Goal: Navigation & Orientation: Understand site structure

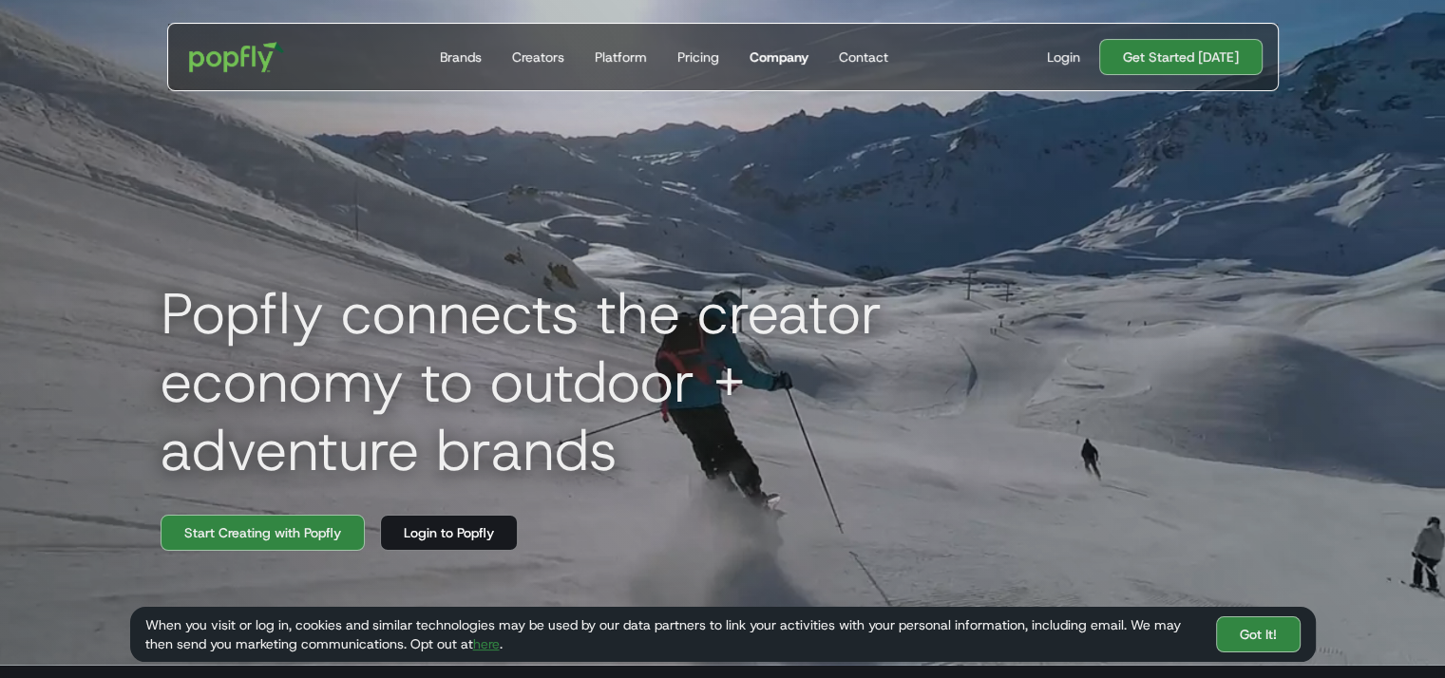
click at [784, 52] on div "Company" at bounding box center [779, 57] width 59 height 19
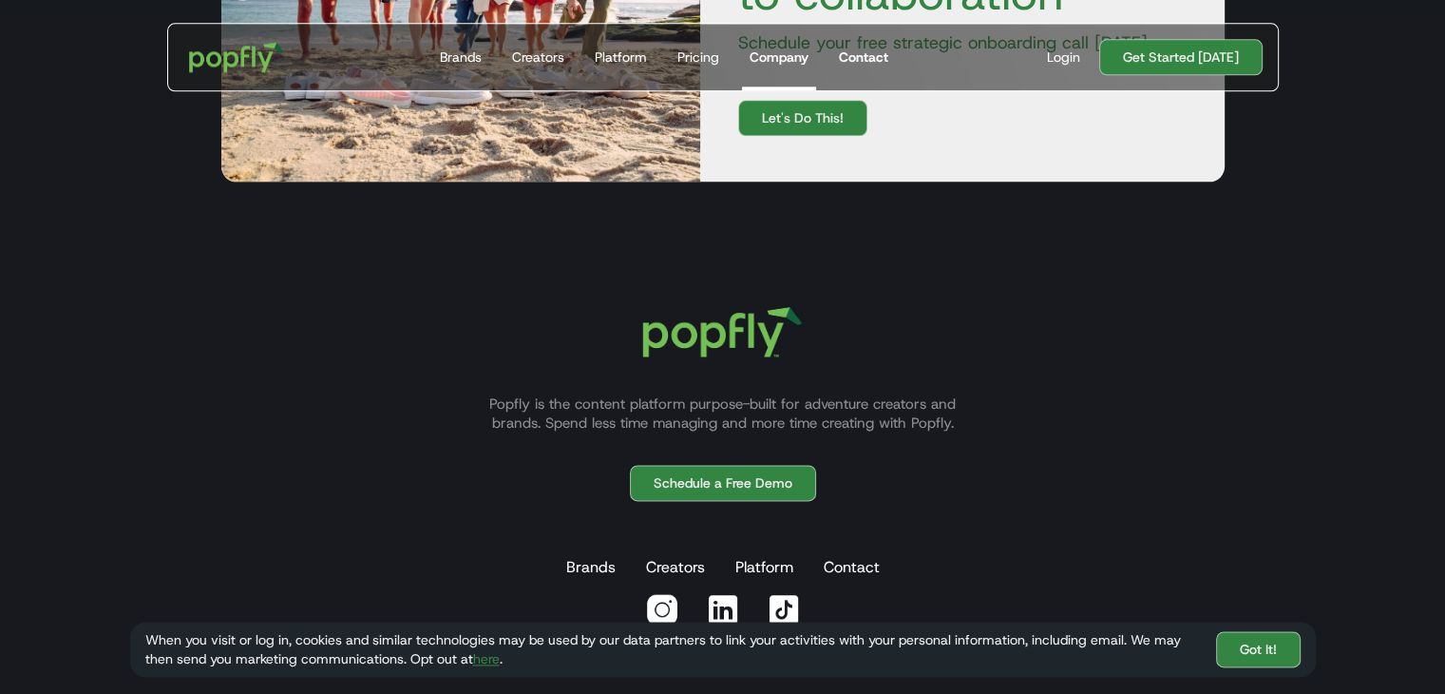
scroll to position [2427, 0]
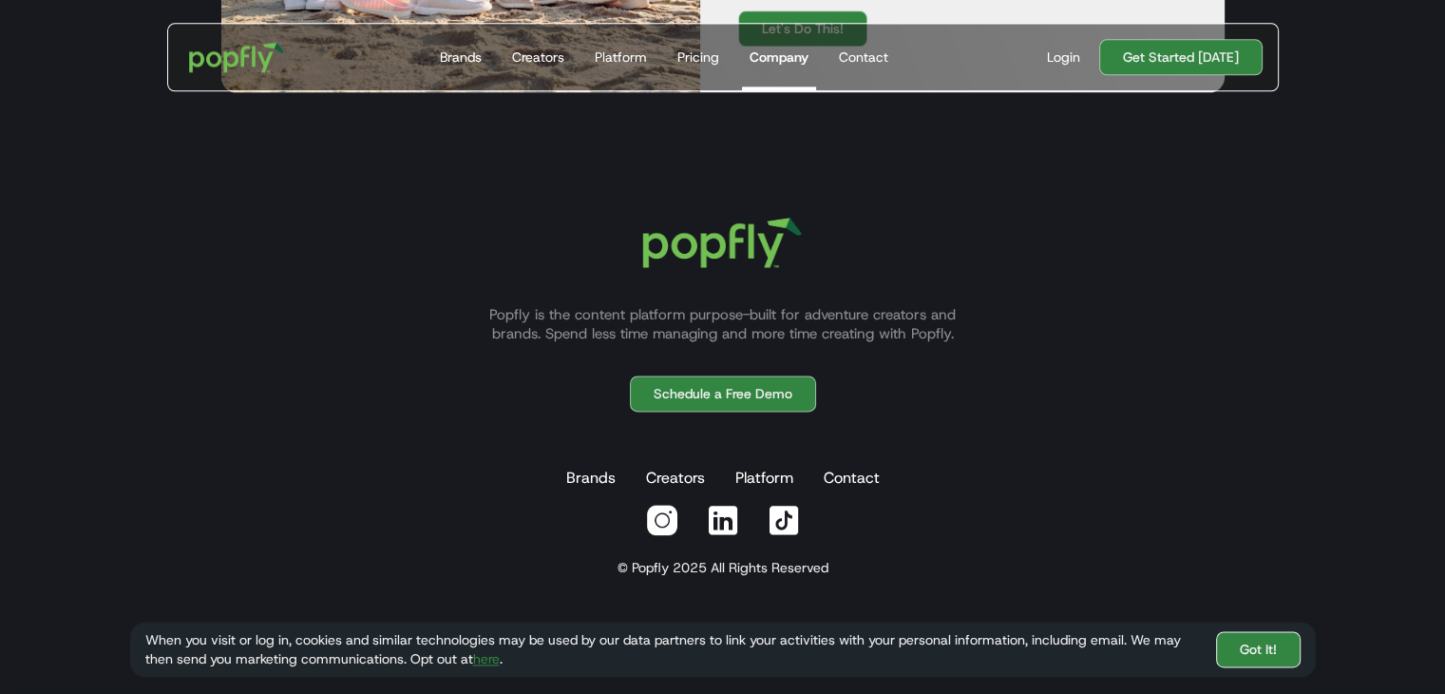
click at [1246, 649] on link "Got It!" at bounding box center [1258, 650] width 85 height 36
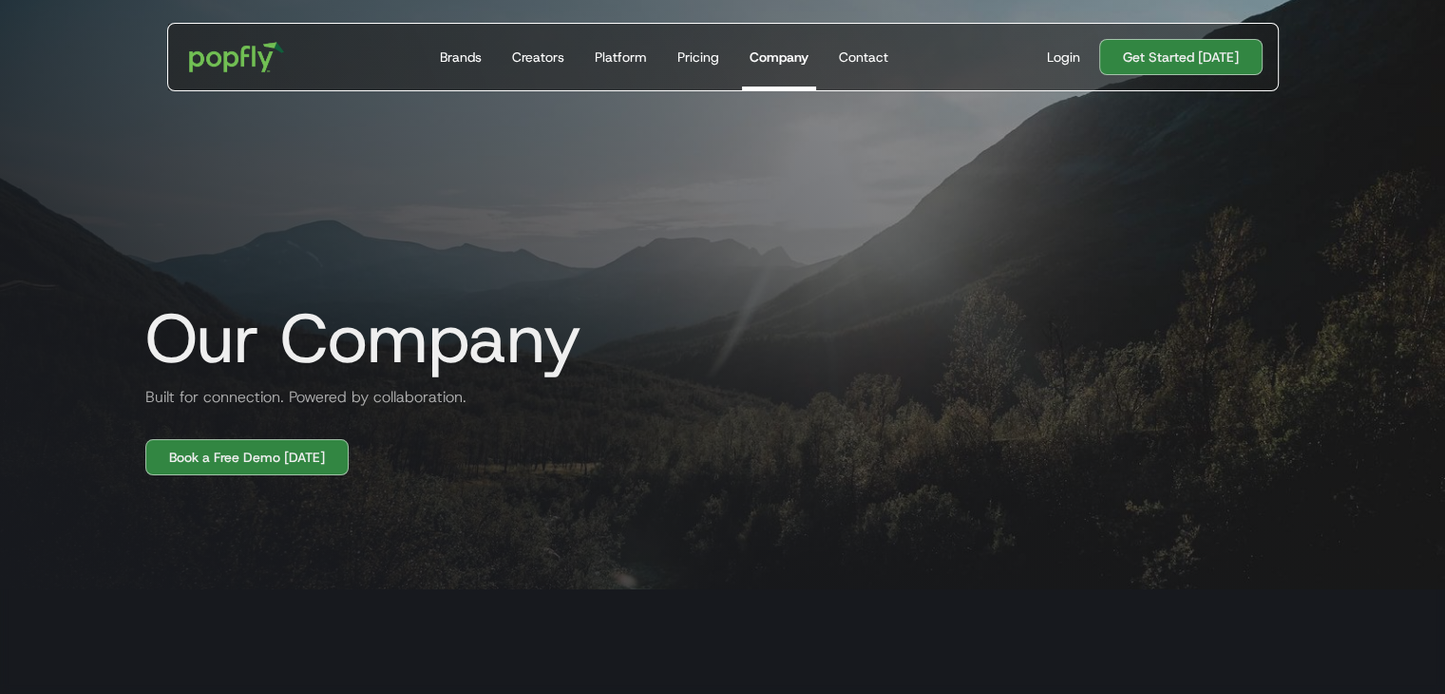
scroll to position [0, 0]
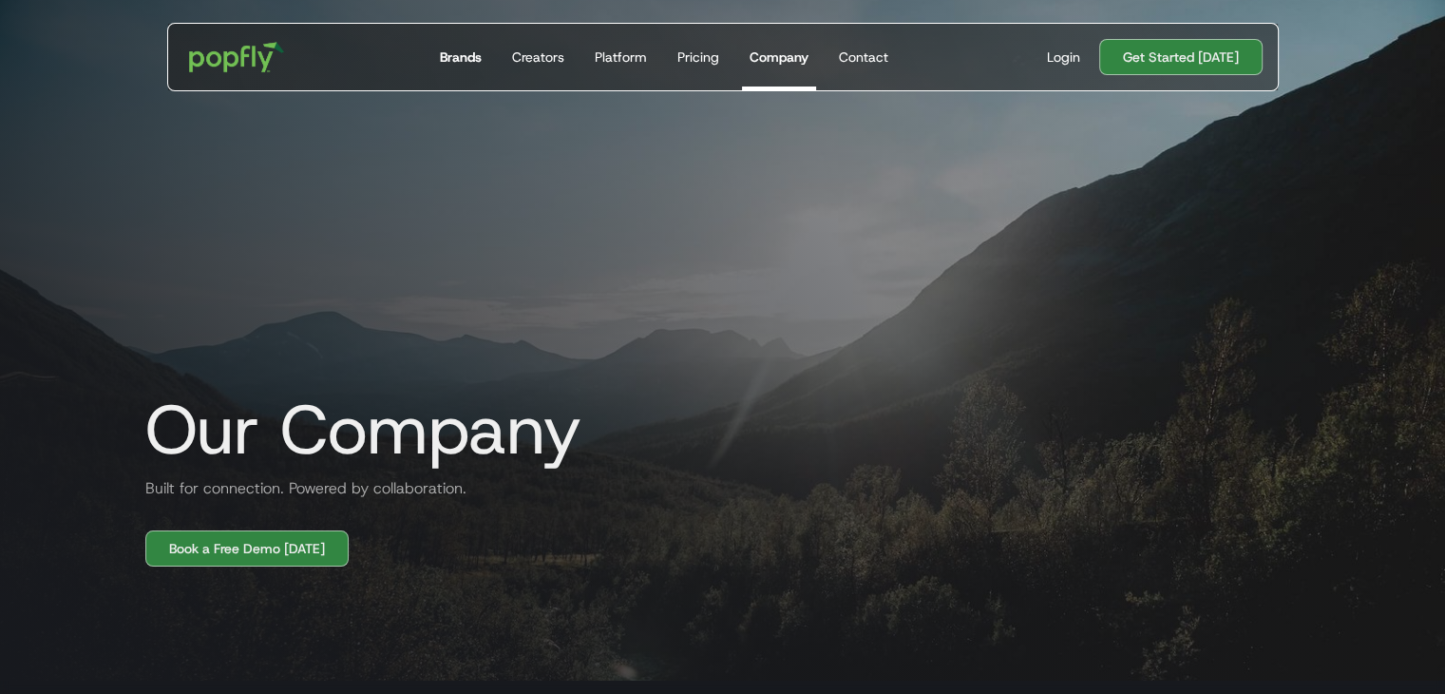
click at [460, 56] on div "Brands" at bounding box center [461, 57] width 42 height 19
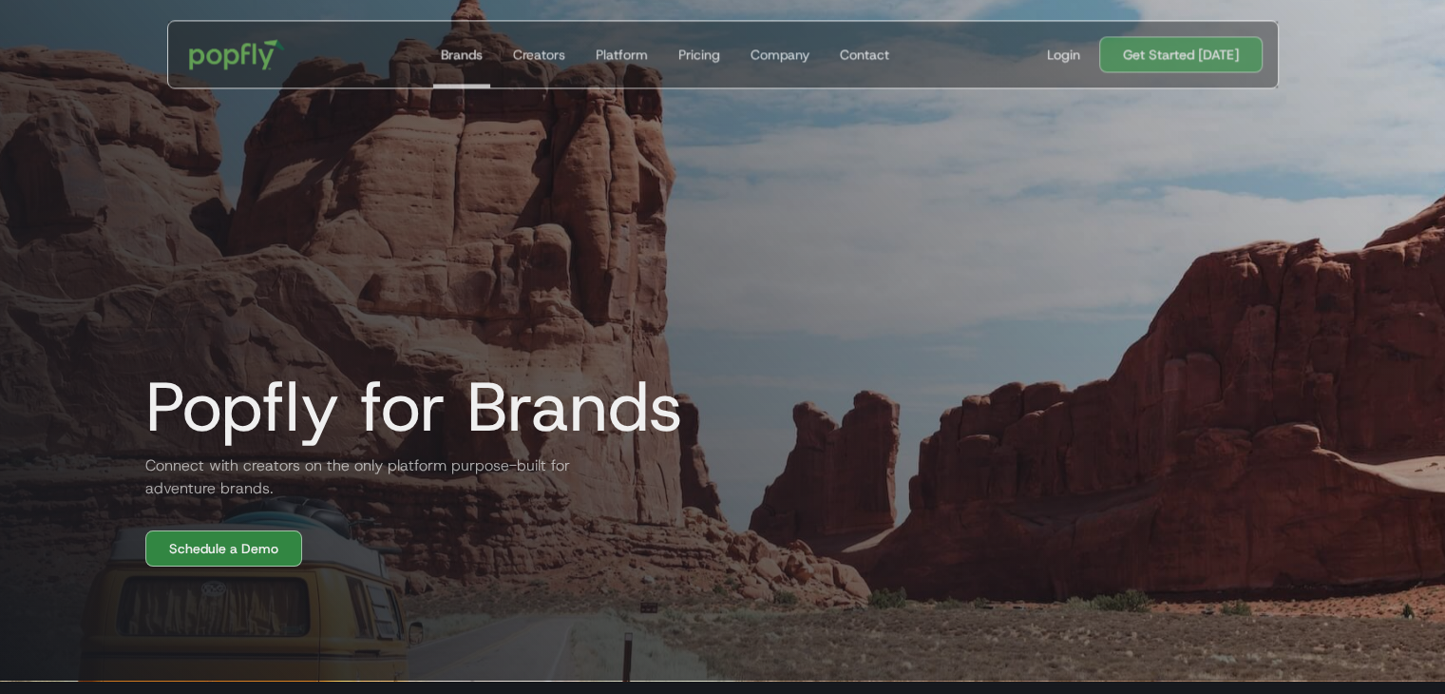
click at [58, 341] on div at bounding box center [722, 334] width 1445 height 694
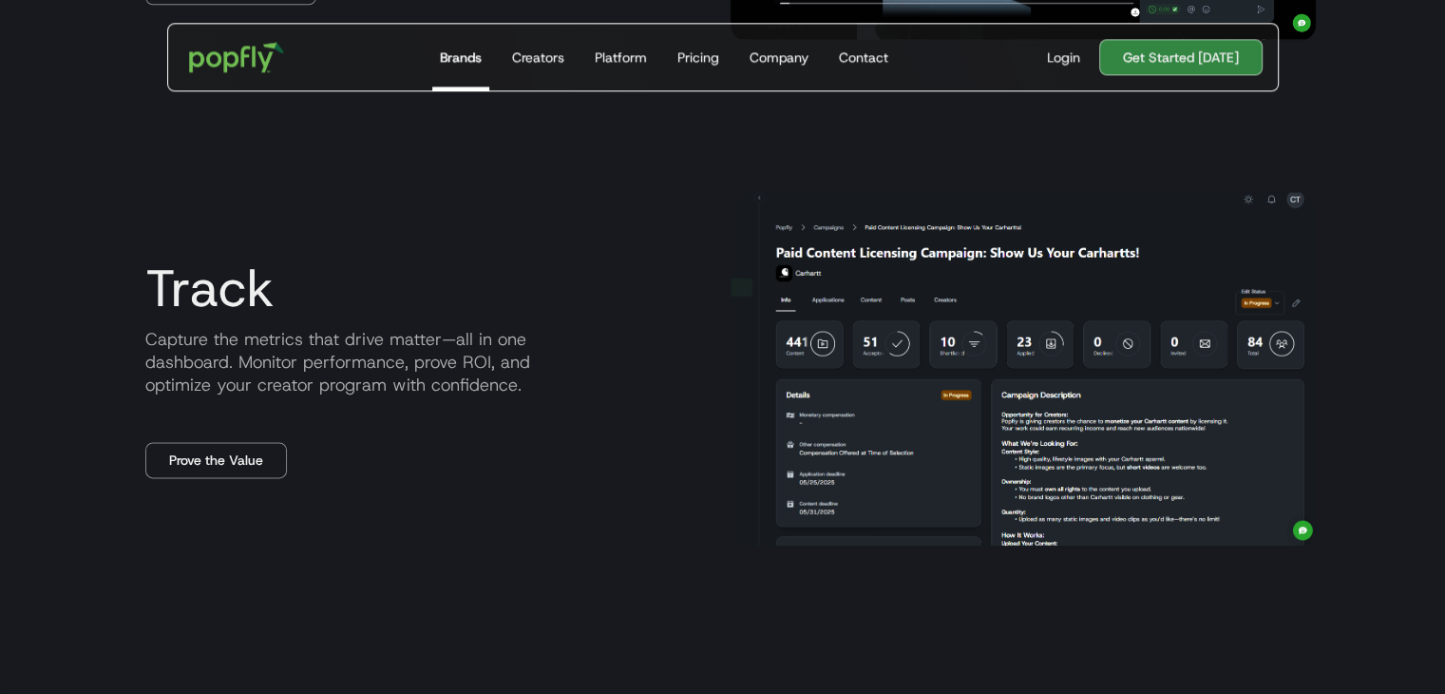
scroll to position [2345, 0]
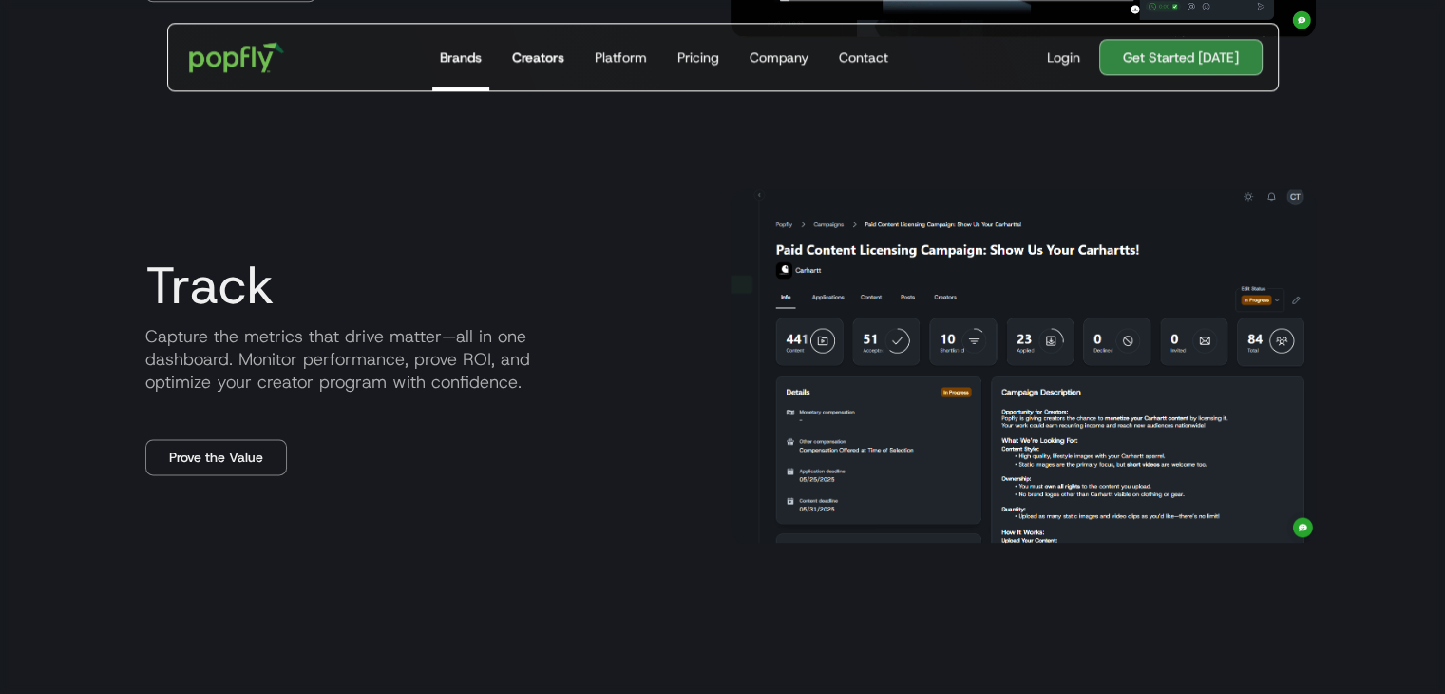
click at [527, 54] on div "Creators" at bounding box center [538, 57] width 52 height 19
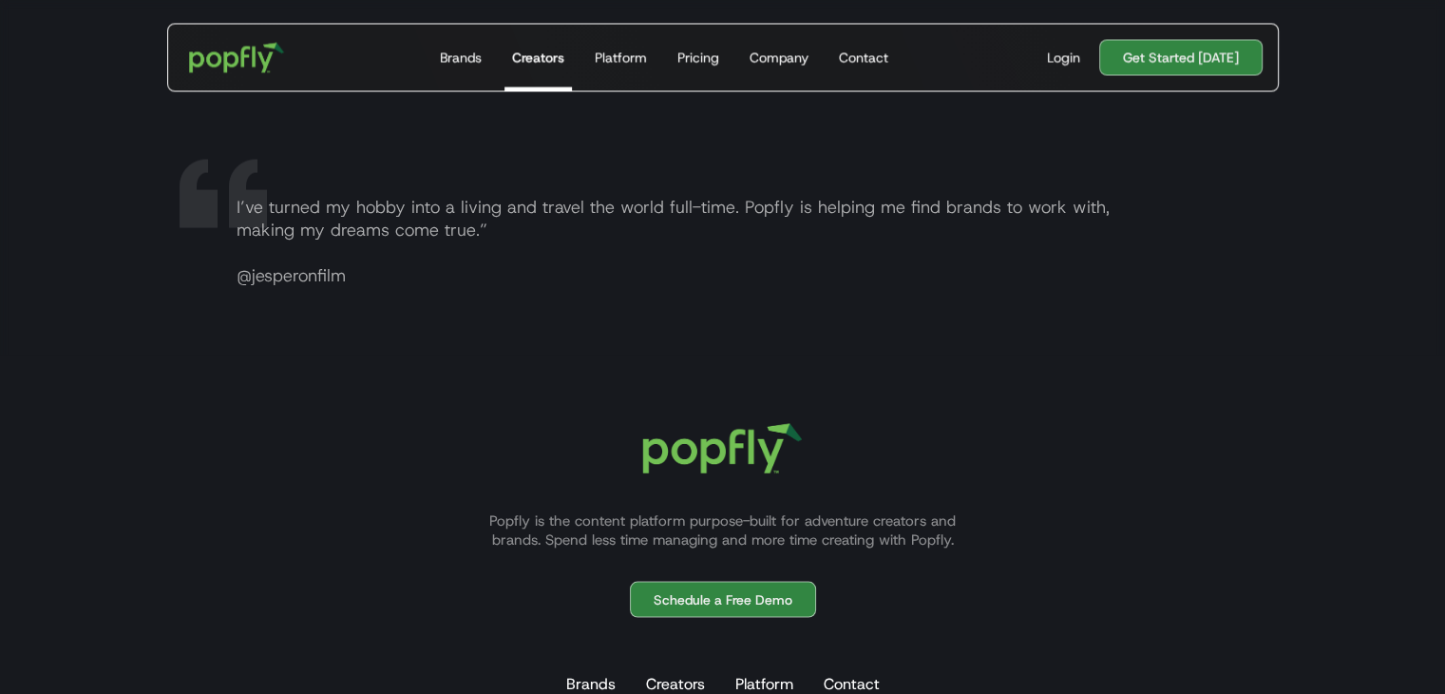
scroll to position [3705, 0]
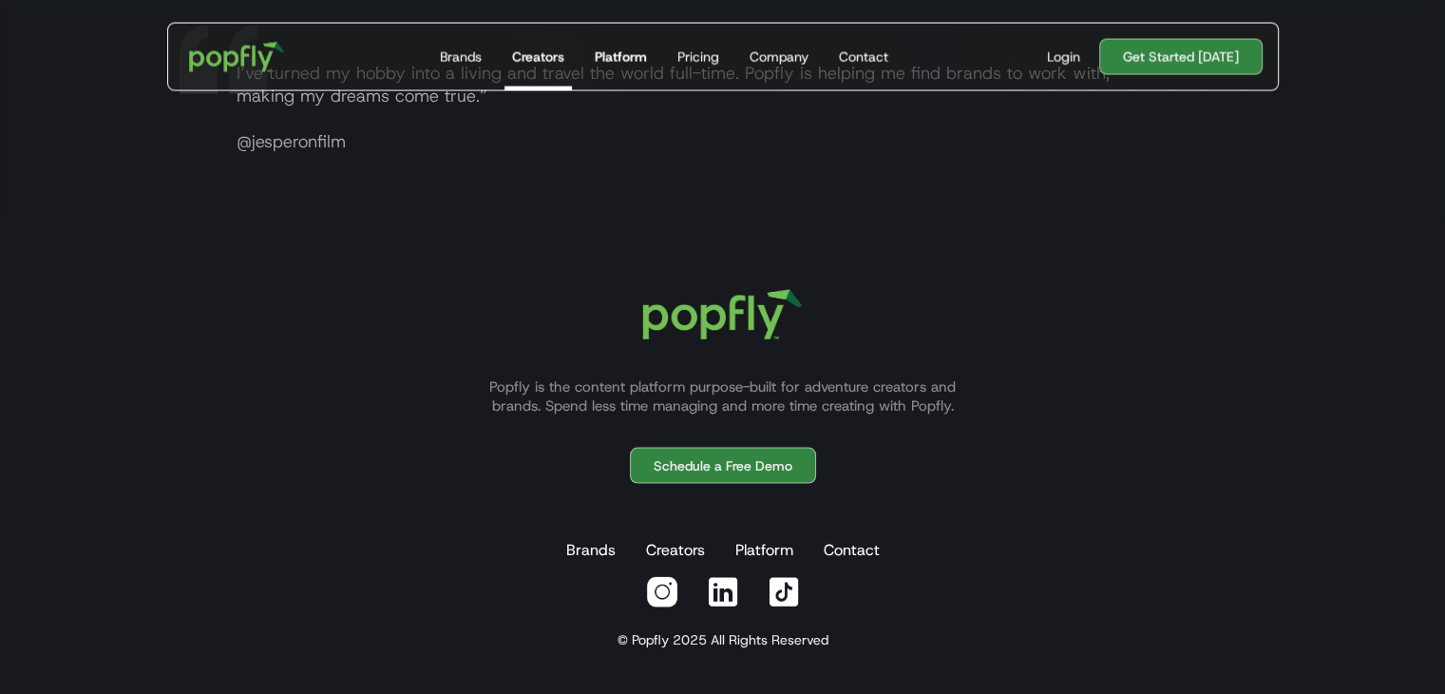
click at [622, 51] on div "Platform" at bounding box center [621, 57] width 52 height 19
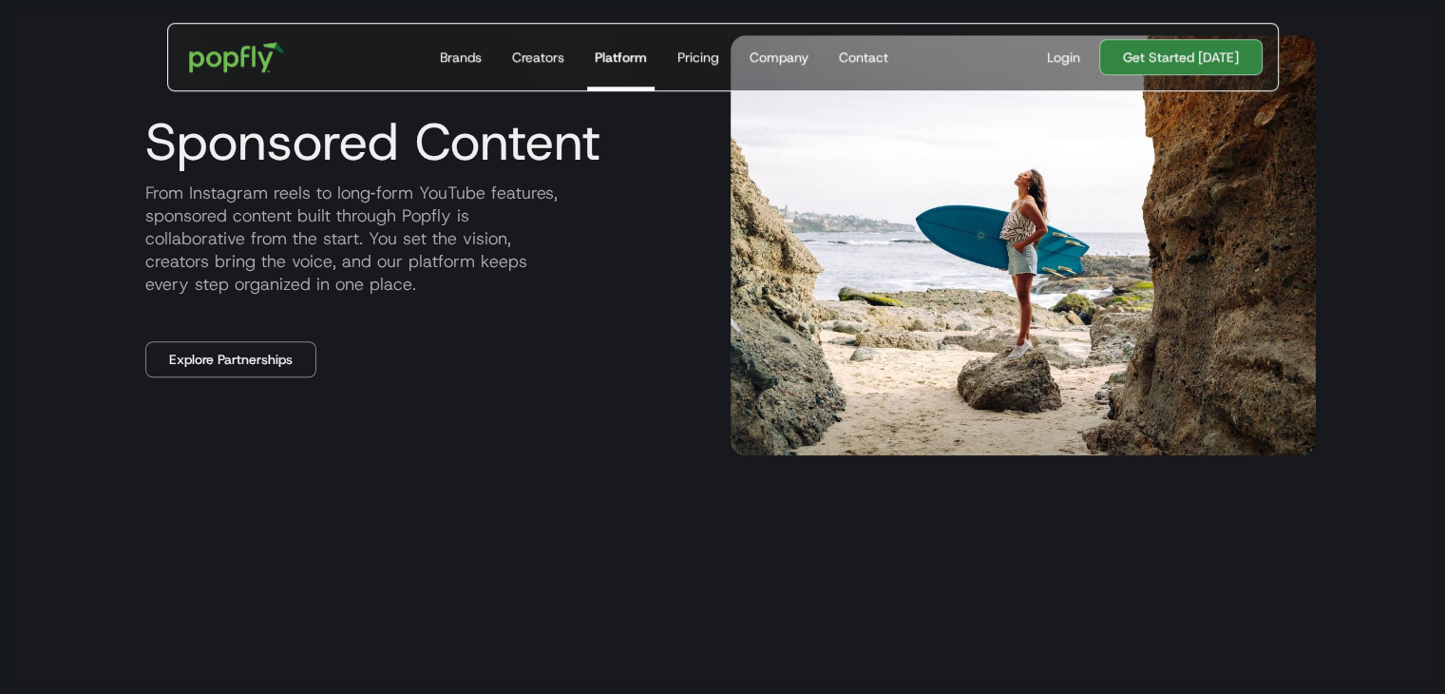
scroll to position [1521, 0]
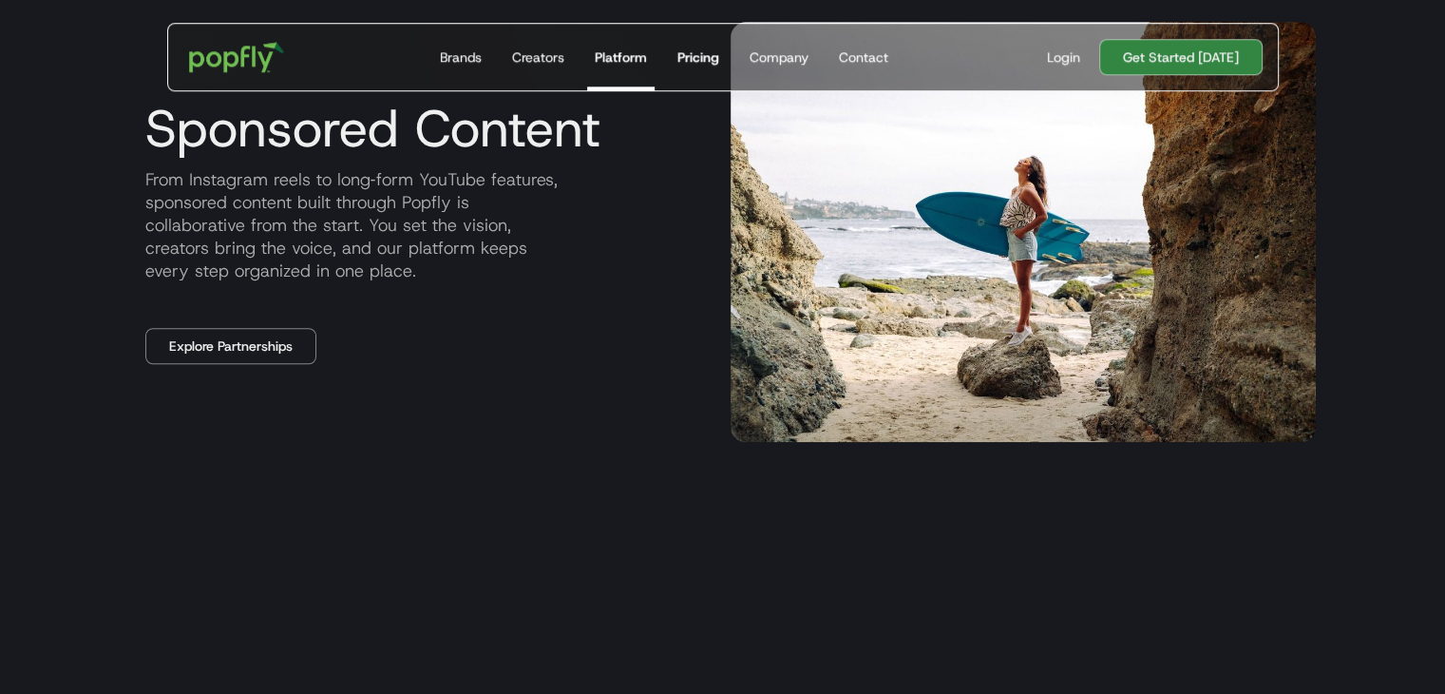
click at [694, 54] on div "Pricing" at bounding box center [698, 57] width 42 height 19
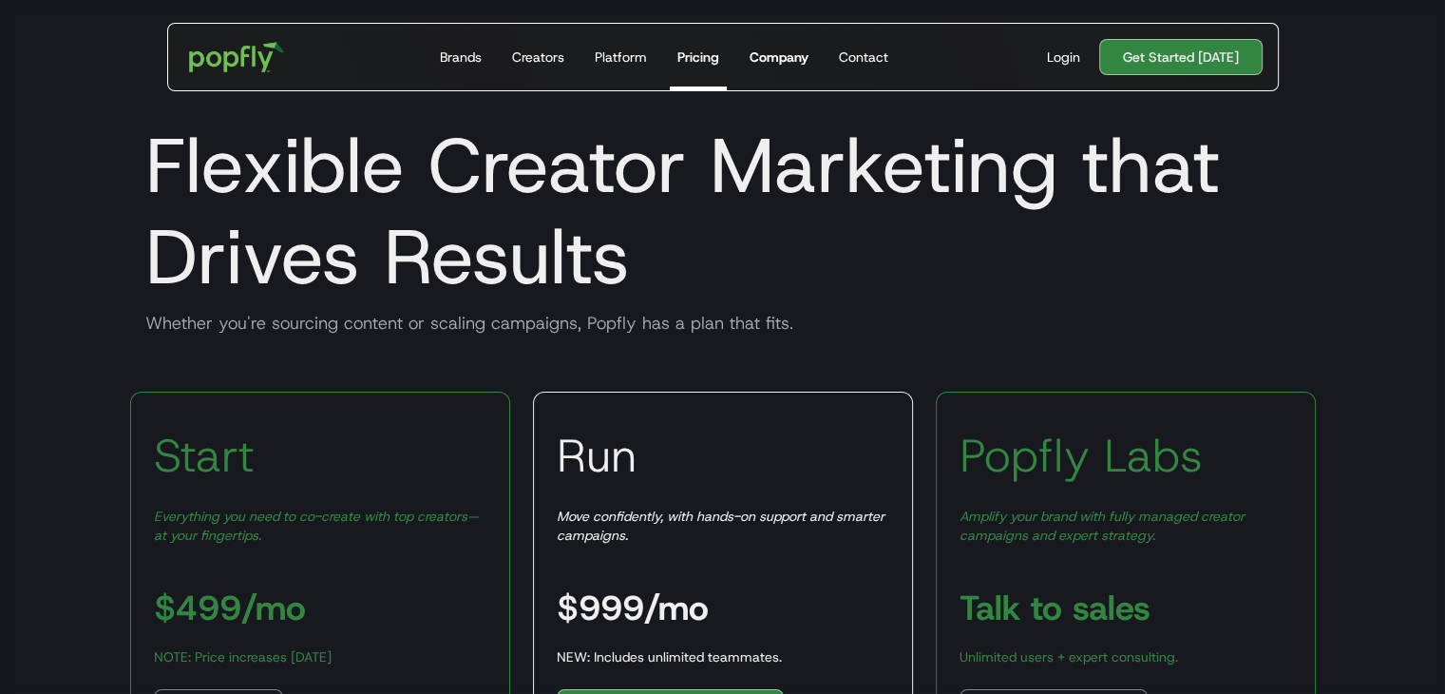
click at [776, 49] on div "Company" at bounding box center [779, 57] width 59 height 19
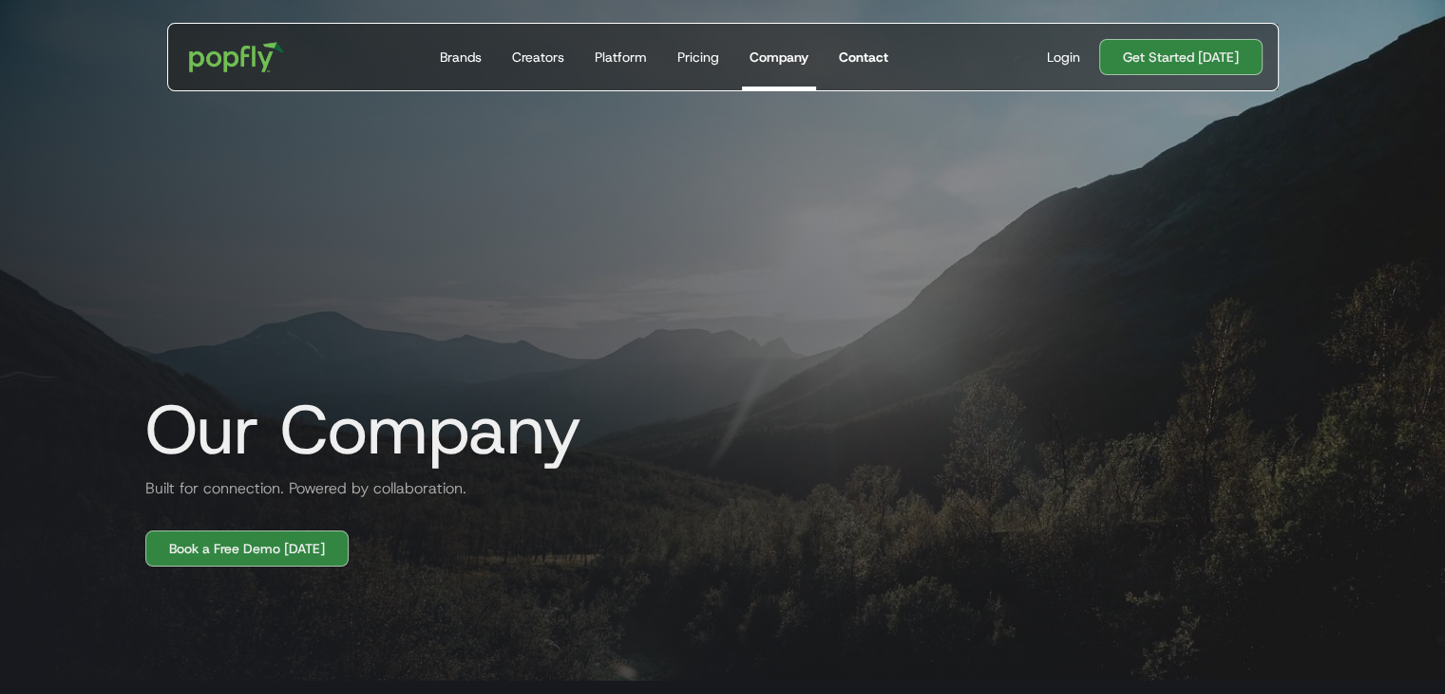
click at [869, 57] on div "Contact" at bounding box center [863, 57] width 49 height 19
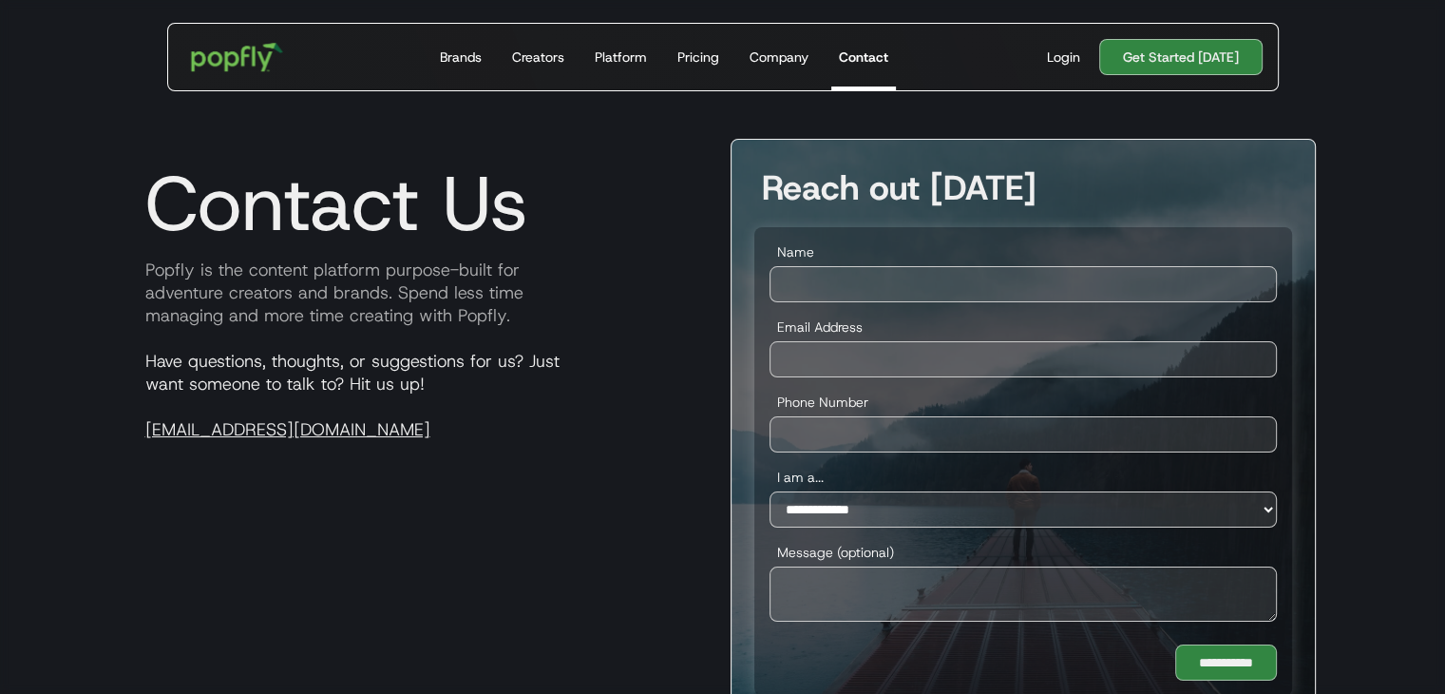
click at [228, 61] on img "home" at bounding box center [237, 56] width 118 height 55
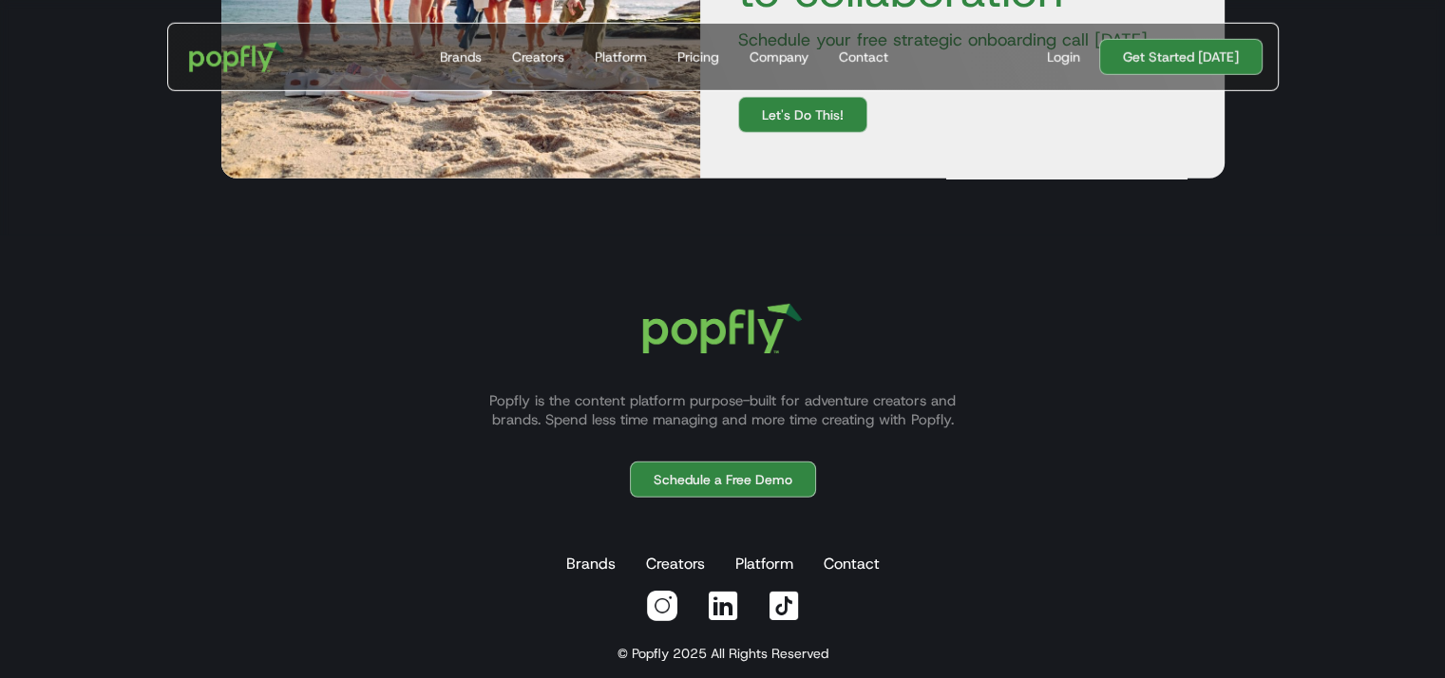
scroll to position [5669, 0]
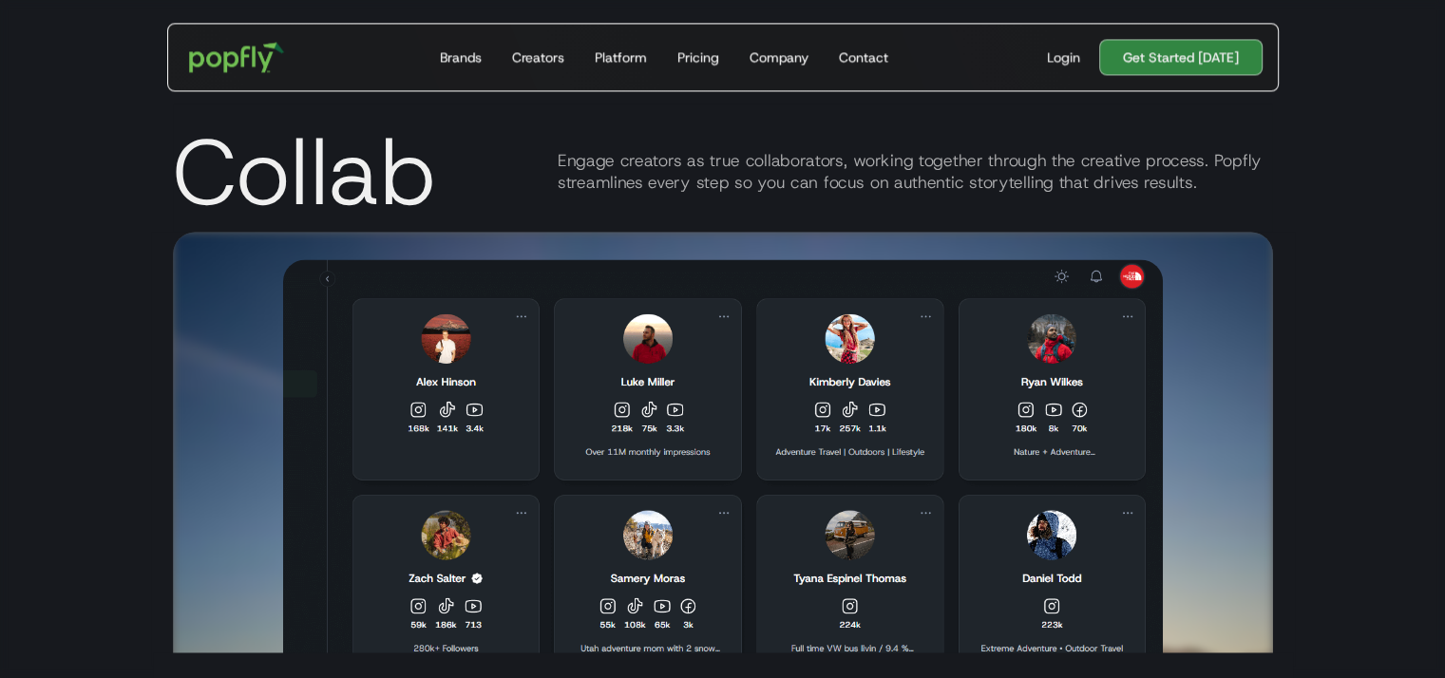
scroll to position [2902, 0]
